Goal: Ask a question: Seek information or help from site administrators or community

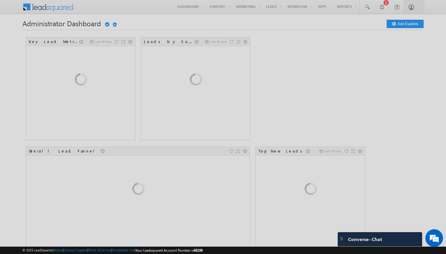
click at [352, 238] on div at bounding box center [223, 127] width 446 height 254
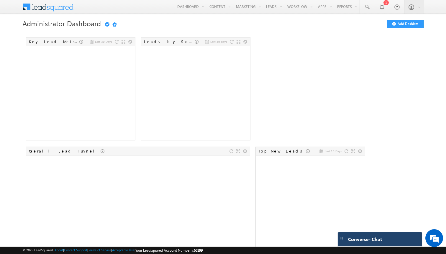
click at [394, 238] on div "Converse - Chat" at bounding box center [374, 239] width 58 height 5
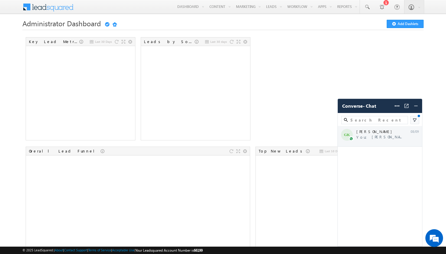
click at [371, 137] on div "GK Ganesh Krishna You: Ganesh Krishna Hello, Thank you for rea... 08/09" at bounding box center [380, 136] width 84 height 21
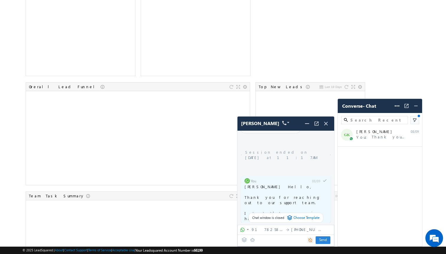
scroll to position [1283, 0]
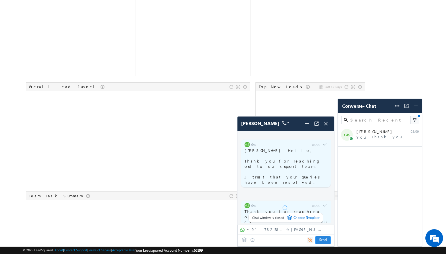
click at [321, 241] on span "Send Send" at bounding box center [323, 241] width 15 height 8
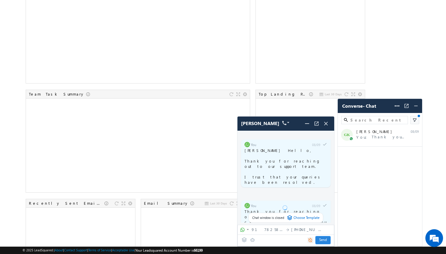
scroll to position [176, 0]
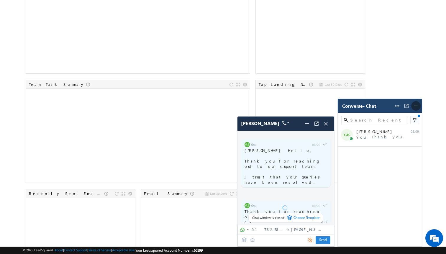
click at [415, 105] on img at bounding box center [416, 106] width 6 height 6
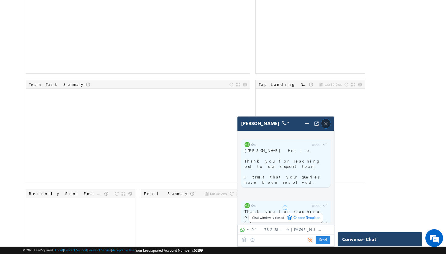
click at [328, 123] on img at bounding box center [326, 123] width 6 height 6
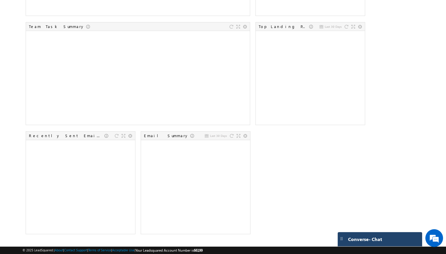
scroll to position [0, 0]
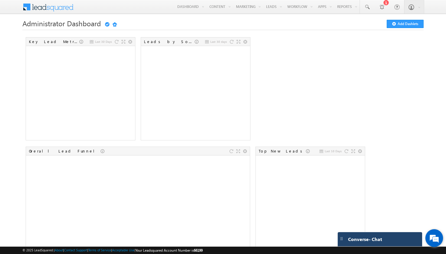
click at [432, 235] on em at bounding box center [435, 238] width 16 height 16
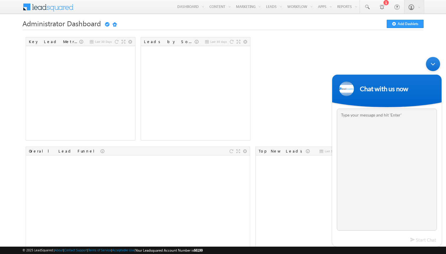
click at [355, 125] on textarea "Type your message and hit 'Enter'" at bounding box center [387, 170] width 100 height 122
type textarea "hello"
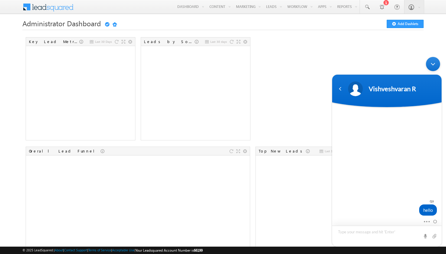
click at [368, 236] on textarea "Type your message and hit 'Enter'" at bounding box center [387, 236] width 110 height 21
type textarea "Please get lost"
type textarea "i would like to know"
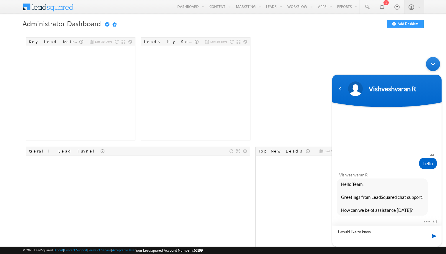
click at [386, 237] on textarea "i would like to know" at bounding box center [387, 236] width 110 height 21
type textarea "i"
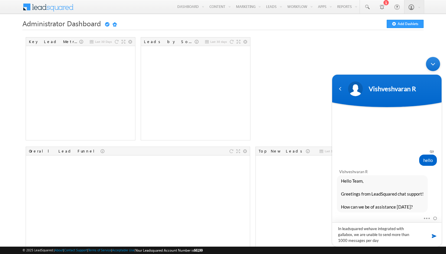
click at [370, 229] on textarea "In leadsquared wehave integrated with gallabox, we are unable to send more than…" at bounding box center [387, 235] width 110 height 24
click at [397, 229] on textarea "In leadsquared we have integrated with gallabox, we are unable to send more tha…" at bounding box center [387, 235] width 110 height 24
type textarea "In leadsquared we have integrated it with gallabox, we are unable to send more …"
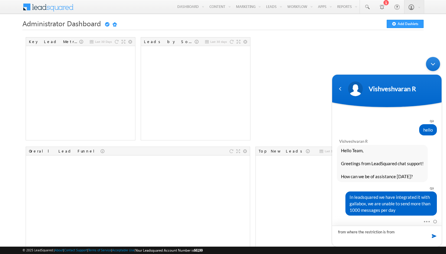
type textarea "from where the restriction is from ?"
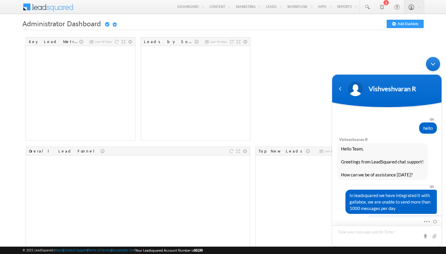
scroll to position [11, 0]
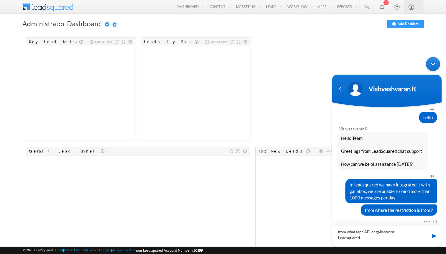
type textarea "from whatsapp API or gallabox or Leadsquared?"
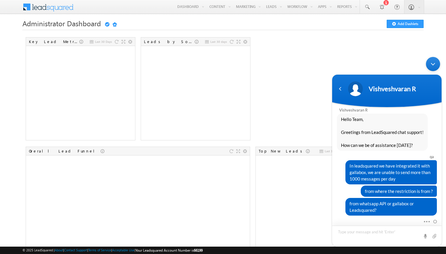
click at [389, 234] on textarea "Type your message and hit 'Enter'" at bounding box center [387, 236] width 110 height 21
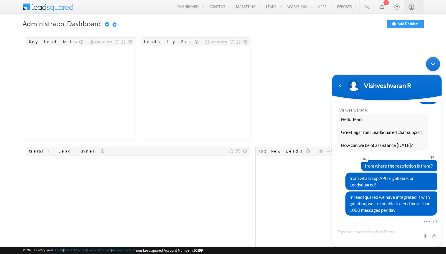
scroll to position [121, 0]
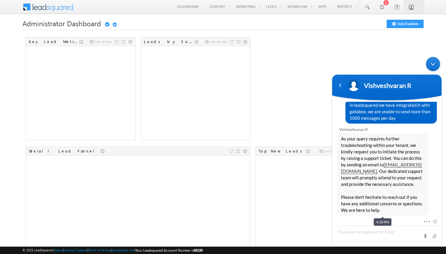
click at [306, 92] on div "Last 30 Days Key Lead Metrics Last 30 days Leads by Sources Overall Lead Funnel…" at bounding box center [223, 254] width 402 height 437
click at [432, 68] on div "Minimize live chat window" at bounding box center [433, 64] width 14 height 14
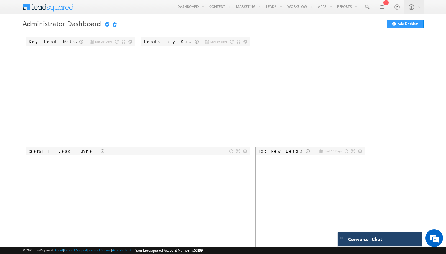
click at [364, 213] on div "Last 10 Days Top New Leads" at bounding box center [311, 198] width 110 height 103
click at [366, 230] on li "Last 10 Days Top New Leads" at bounding box center [312, 199] width 114 height 107
click at [366, 240] on span "Converse - Chat" at bounding box center [365, 239] width 34 height 5
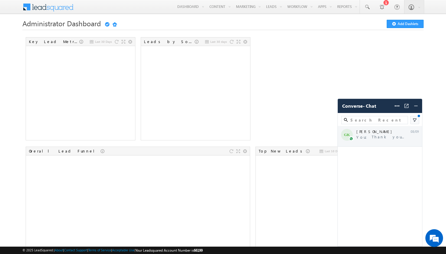
click at [383, 137] on div "GK Ganesh Krishna You: Thank you for reaching out to us. We can... 08/09" at bounding box center [380, 136] width 84 height 21
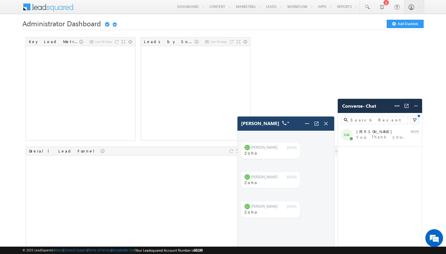
scroll to position [1283, 0]
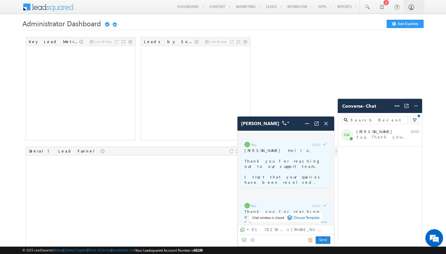
click at [244, 238] on icon at bounding box center [244, 239] width 5 height 5
click at [288, 209] on span "Thank you for reaching out to us. We cannot wait to show you everything we have…" at bounding box center [288, 227] width 87 height 37
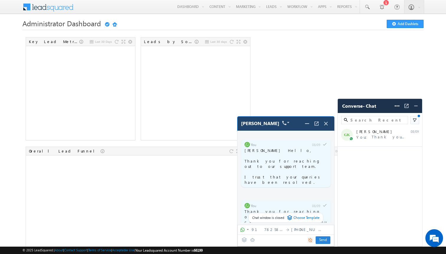
click at [284, 122] on img at bounding box center [286, 123] width 7 height 4
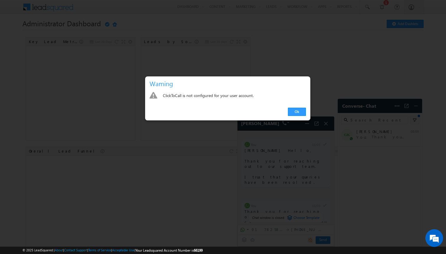
click at [288, 140] on div at bounding box center [223, 127] width 446 height 254
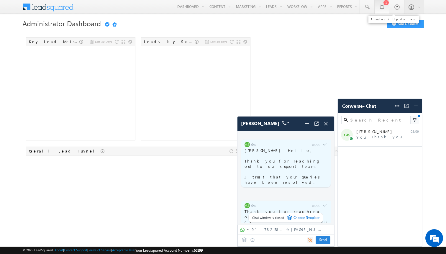
click at [386, 6] on link "1" at bounding box center [382, 7] width 15 height 14
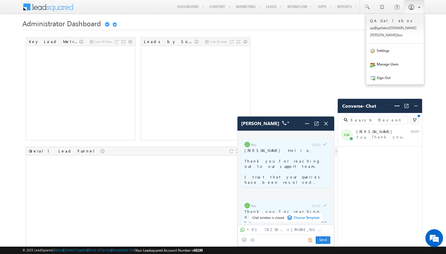
click at [415, 9] on link at bounding box center [415, 7] width 20 height 14
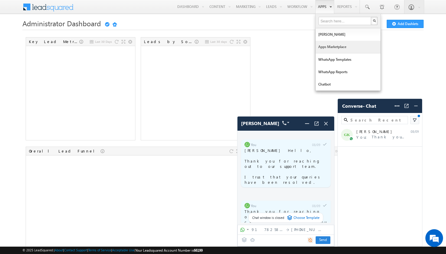
click at [332, 48] on link "Apps Marketplace" at bounding box center [348, 47] width 65 height 12
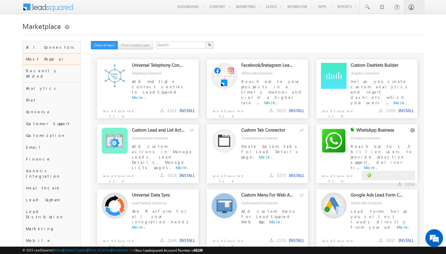
scroll to position [133, 0]
click at [413, 130] on button "button" at bounding box center [413, 131] width 6 height 6
click at [401, 138] on div "Converse Connector" at bounding box center [383, 134] width 64 height 13
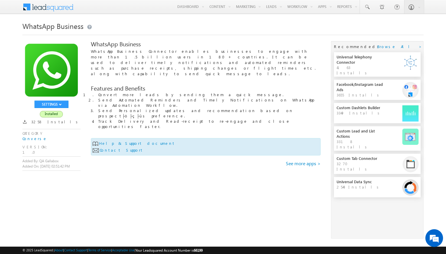
scroll to position [133, 0]
click at [128, 163] on div "SETTINGS Configure Disable Remove Installed 3258 Installs CATEGORY Converse VER…" at bounding box center [223, 144] width 402 height 207
click at [53, 104] on button "SETTINGS" at bounding box center [52, 104] width 34 height 7
click at [51, 112] on link "Configure" at bounding box center [53, 112] width 37 height 7
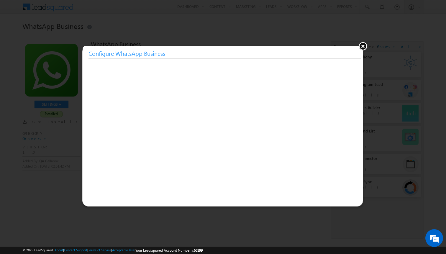
click at [362, 41] on div at bounding box center [223, 127] width 446 height 254
click at [362, 46] on button at bounding box center [363, 46] width 9 height 9
